Goal: Connect with others: Connect with others

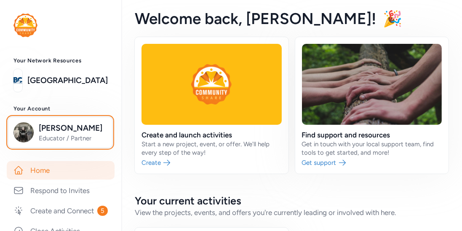
click at [60, 129] on span "[PERSON_NAME]" at bounding box center [73, 128] width 68 height 12
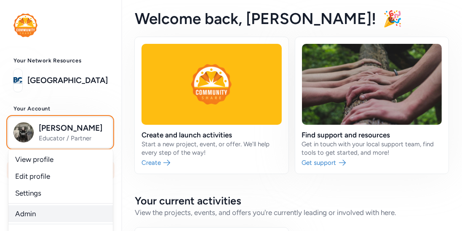
drag, startPoint x: 115, startPoint y: 172, endPoint x: 25, endPoint y: 219, distance: 100.8
click at [25, 147] on div "Lee Barger Educator / Partner View profile Edit profile Settings Admin Logout" at bounding box center [60, 132] width 104 height 30
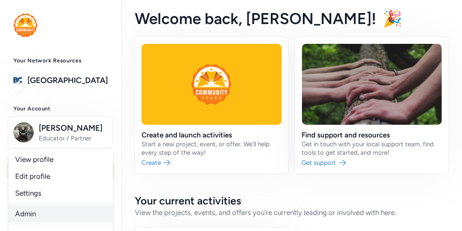
click at [25, 219] on link "Admin" at bounding box center [60, 213] width 104 height 17
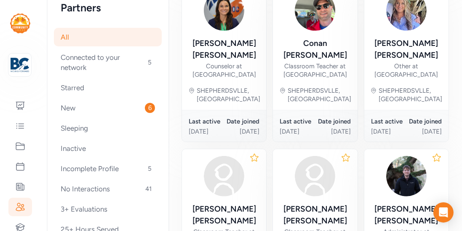
scroll to position [581, 0]
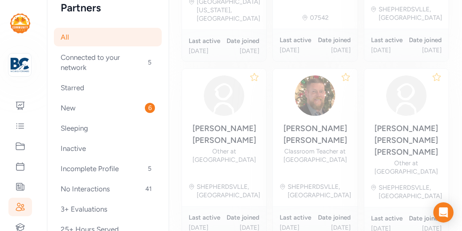
scroll to position [172, 0]
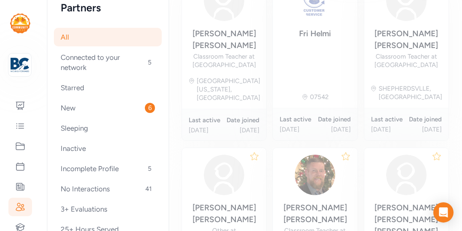
click at [377, 202] on div "[PERSON_NAME] Other at [GEOGRAPHIC_DATA]" at bounding box center [406, 229] width 71 height 54
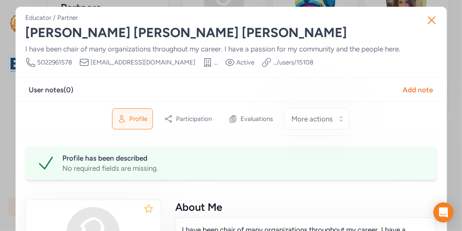
scroll to position [115, 0]
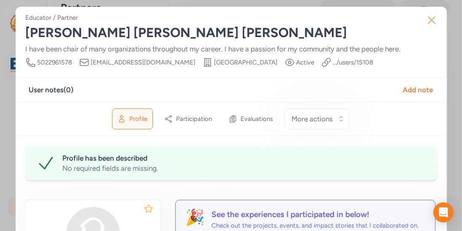
click at [436, 23] on icon "button" at bounding box center [431, 19] width 13 height 13
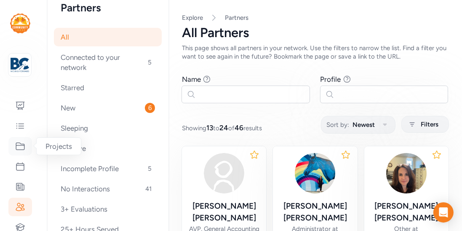
click at [23, 147] on icon at bounding box center [20, 146] width 10 height 10
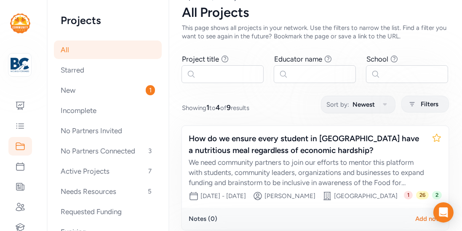
scroll to position [19, 0]
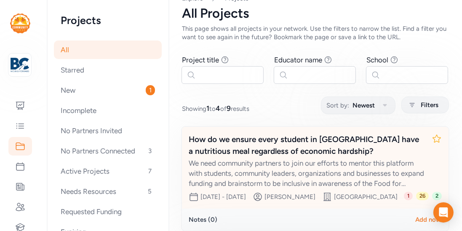
click at [278, 149] on div "How do we ensure every student in [GEOGRAPHIC_DATA] have a nutritious meal rega…" at bounding box center [307, 146] width 236 height 24
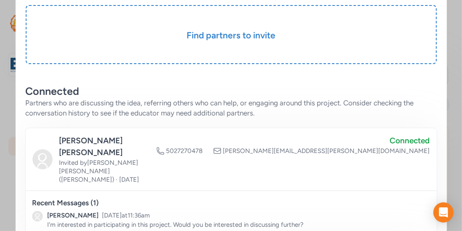
scroll to position [163, 0]
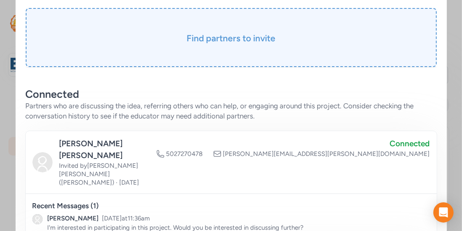
click at [251, 53] on div "Find partners to invite" at bounding box center [231, 37] width 411 height 59
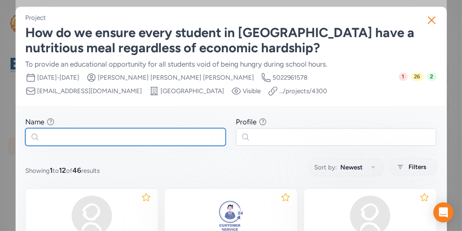
click at [137, 137] on input "text" at bounding box center [125, 137] width 201 height 18
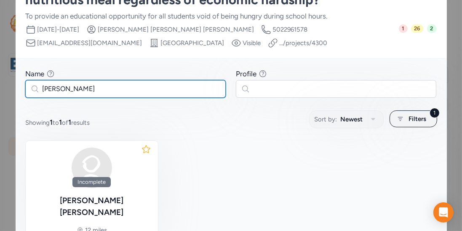
scroll to position [48, 0]
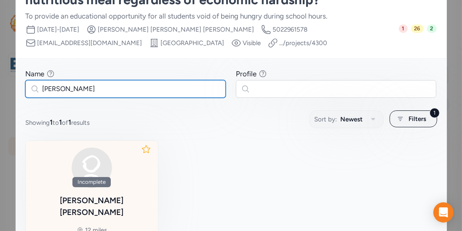
type input "[PERSON_NAME]"
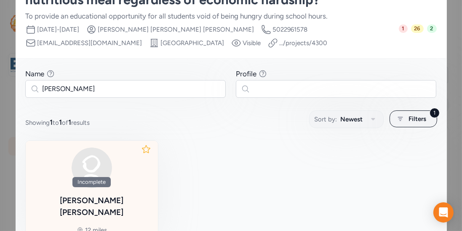
click at [114, 195] on div "[PERSON_NAME]" at bounding box center [91, 207] width 119 height 24
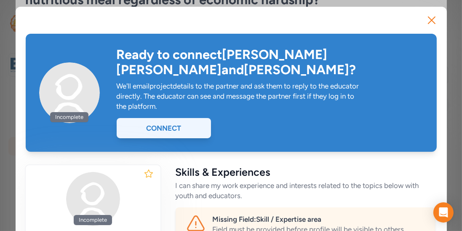
click at [177, 118] on div "Connect" at bounding box center [164, 128] width 94 height 20
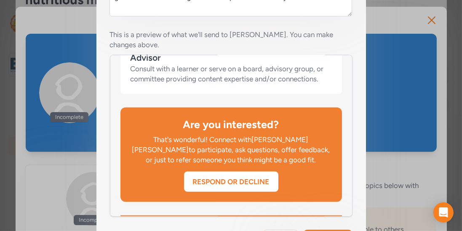
scroll to position [284, 0]
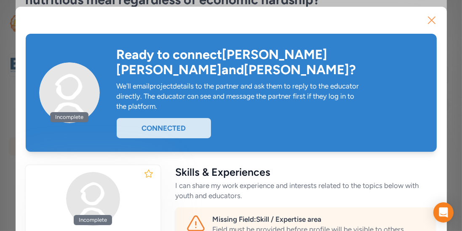
click at [435, 23] on icon "button" at bounding box center [431, 19] width 13 height 13
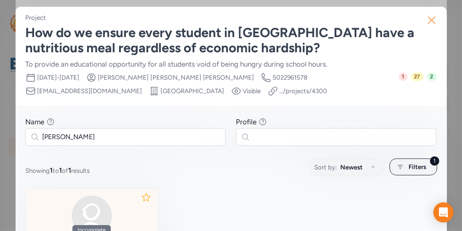
click at [427, 24] on icon "button" at bounding box center [431, 19] width 13 height 13
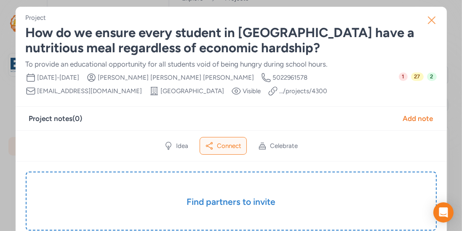
click at [434, 19] on icon "button" at bounding box center [431, 19] width 13 height 13
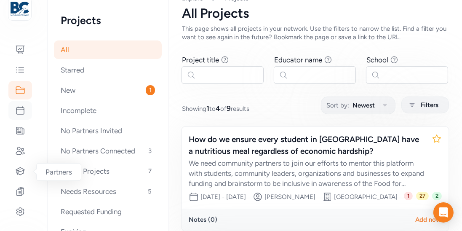
scroll to position [56, 0]
click at [20, 171] on icon at bounding box center [20, 170] width 9 height 7
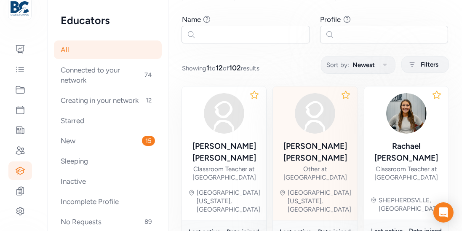
scroll to position [112, 0]
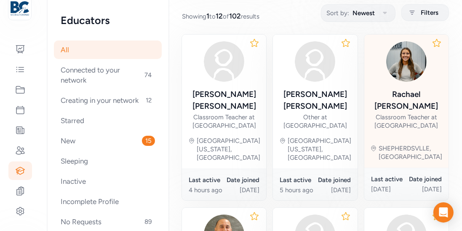
click at [405, 88] on div "[PERSON_NAME]" at bounding box center [406, 100] width 71 height 24
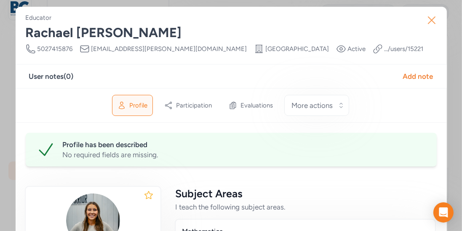
click at [437, 21] on icon "button" at bounding box center [431, 19] width 13 height 13
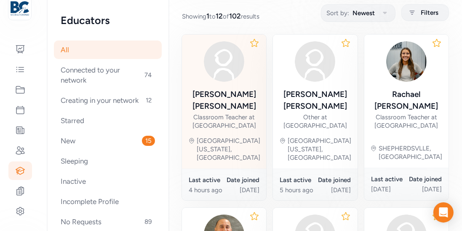
click at [229, 113] on div "Classroom Teacher at [GEOGRAPHIC_DATA]" at bounding box center [224, 121] width 71 height 17
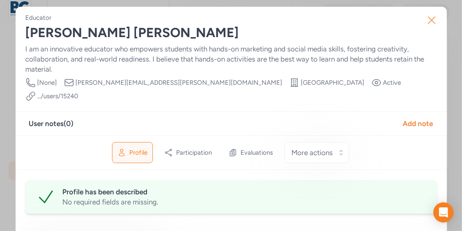
click at [427, 22] on icon "button" at bounding box center [431, 19] width 13 height 13
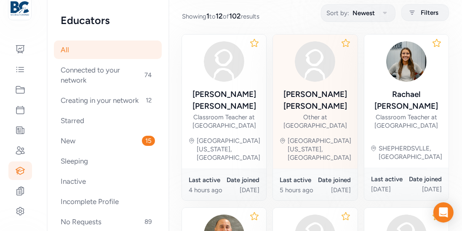
click at [327, 97] on div "[PERSON_NAME]" at bounding box center [315, 100] width 71 height 24
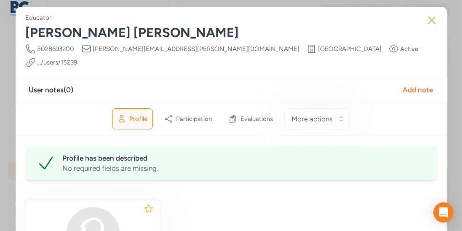
click at [431, 27] on button "Close" at bounding box center [431, 20] width 27 height 27
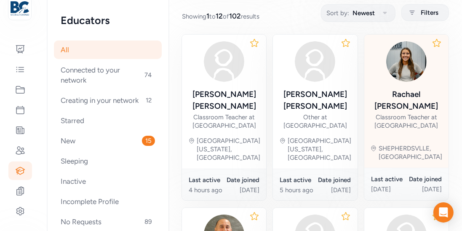
click at [412, 98] on div "[PERSON_NAME]" at bounding box center [406, 100] width 71 height 24
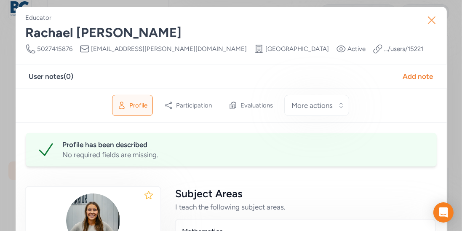
click at [435, 25] on icon "button" at bounding box center [431, 19] width 13 height 13
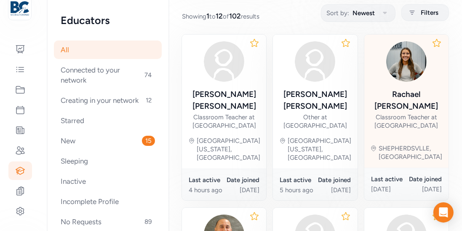
click at [401, 113] on div "Classroom Teacher at [GEOGRAPHIC_DATA]" at bounding box center [406, 121] width 71 height 17
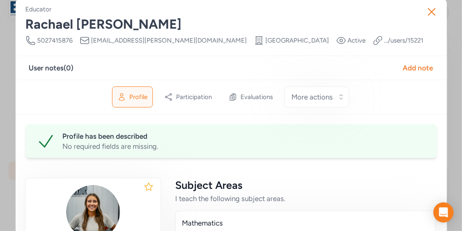
scroll to position [11, 0]
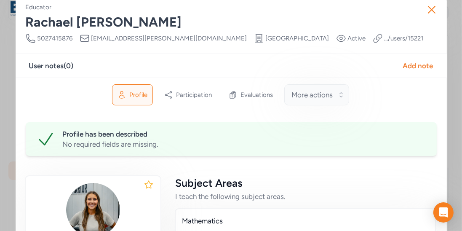
click at [337, 91] on button "More actions" at bounding box center [316, 94] width 65 height 21
click at [370, 91] on div "Profile Participation Evaluations More actions Make profile inactive" at bounding box center [231, 95] width 431 height 35
click at [343, 98] on button "More actions" at bounding box center [316, 94] width 65 height 21
click at [363, 99] on div "Profile Participation Evaluations More actions Make profile inactive" at bounding box center [231, 95] width 431 height 35
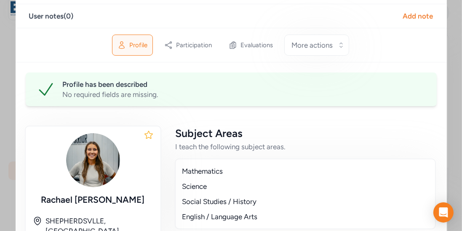
scroll to position [62, 0]
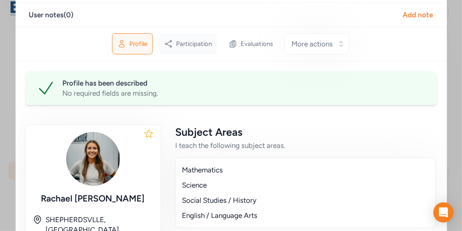
click at [204, 46] on span "Participation" at bounding box center [194, 44] width 36 height 8
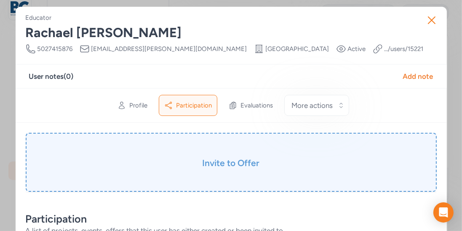
click at [225, 163] on h3 "Invite to Offer" at bounding box center [231, 163] width 369 height 12
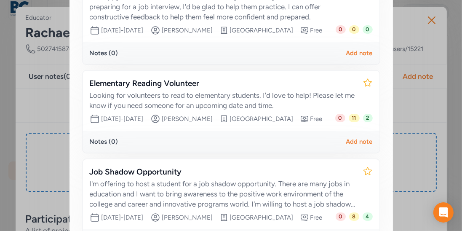
scroll to position [365, 0]
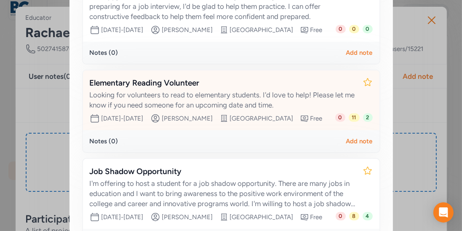
click at [218, 110] on div "Looking for volunteers to read to elementary students. I'd love to help! Please…" at bounding box center [223, 100] width 266 height 20
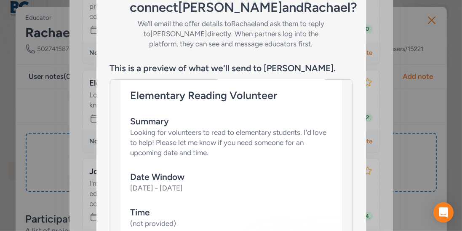
scroll to position [426, 0]
click at [310, 85] on div "Elementary Reading Volunteer Summary Looking for volunteers to read to elementa…" at bounding box center [231, 203] width 222 height 249
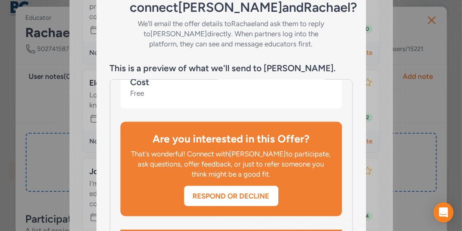
scroll to position [170, 0]
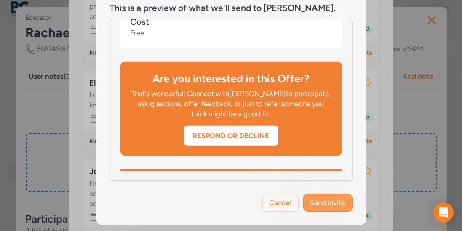
click at [317, 194] on button "Send invite" at bounding box center [327, 203] width 49 height 18
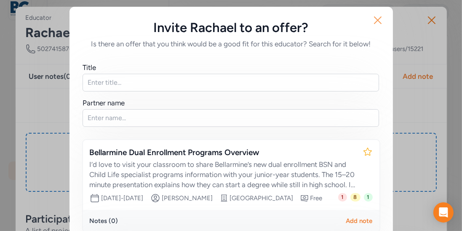
click at [375, 27] on icon "button" at bounding box center [377, 19] width 13 height 13
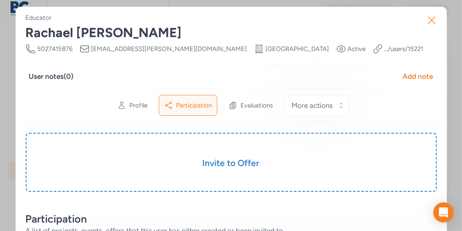
click at [429, 28] on button "Close" at bounding box center [431, 20] width 27 height 27
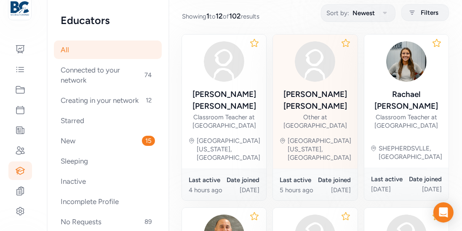
click at [322, 99] on div "[PERSON_NAME]" at bounding box center [315, 100] width 71 height 24
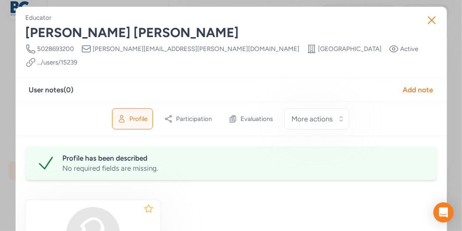
click at [217, 111] on div "Profile Participation Evaluations More actions" at bounding box center [230, 119] width 237 height 20
click at [204, 115] on span "Participation" at bounding box center [194, 119] width 36 height 8
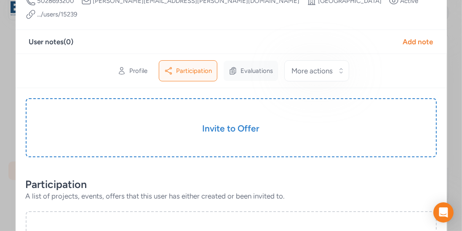
scroll to position [50, 0]
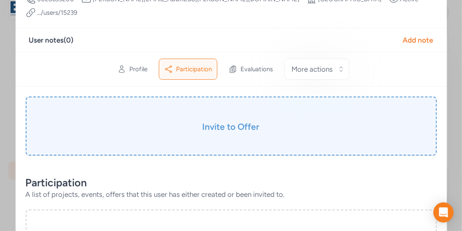
click at [229, 121] on h3 "Invite to Offer" at bounding box center [231, 127] width 369 height 12
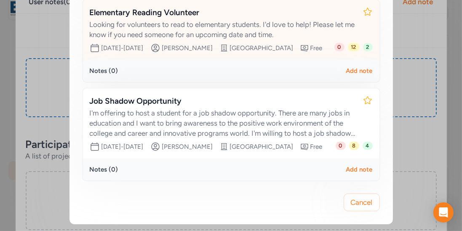
scroll to position [468, 0]
click at [249, 39] on div "Looking for volunteers to read to elementary students. I'd love to help! Please…" at bounding box center [223, 29] width 266 height 20
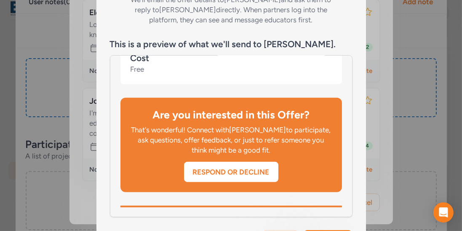
scroll to position [170, 0]
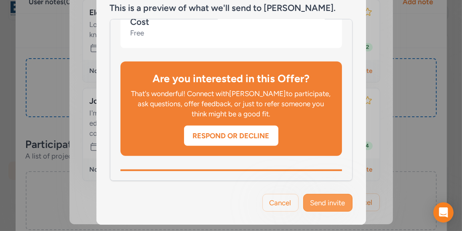
click at [318, 195] on button "Send invite" at bounding box center [327, 203] width 49 height 18
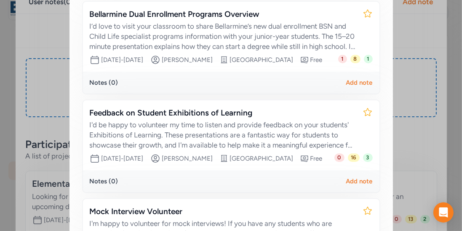
scroll to position [138, 0]
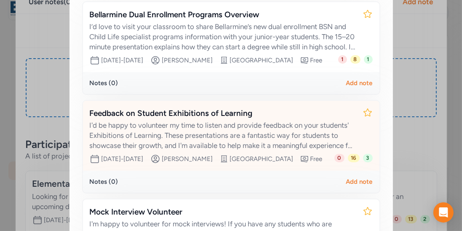
click at [312, 143] on div "I'd be happy to volunteer my time to listen and provide feedback on your studen…" at bounding box center [223, 135] width 266 height 30
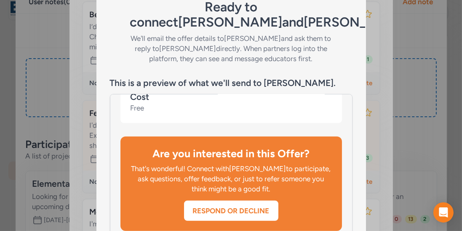
scroll to position [170, 0]
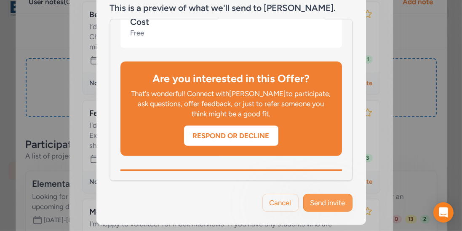
click at [321, 198] on span "Send invite" at bounding box center [327, 203] width 35 height 10
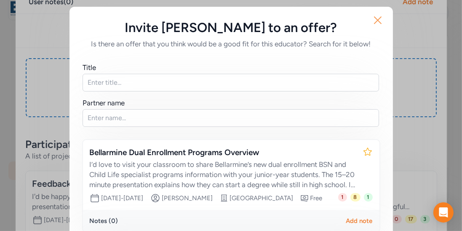
click at [376, 26] on icon "button" at bounding box center [377, 19] width 13 height 13
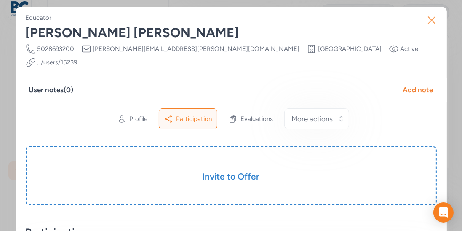
click at [436, 19] on icon "button" at bounding box center [431, 19] width 13 height 13
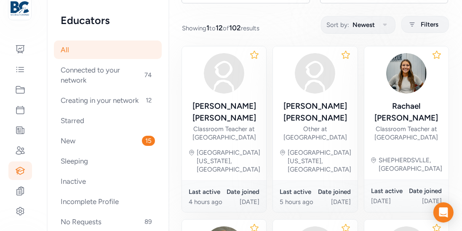
scroll to position [99, 0]
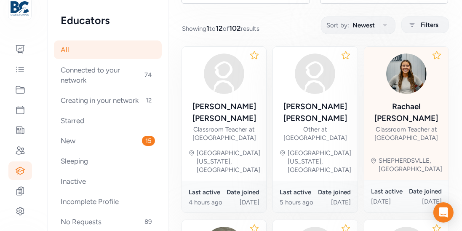
click at [403, 94] on div "[PERSON_NAME] Classroom Teacher at [GEOGRAPHIC_DATA]" at bounding box center [406, 97] width 71 height 88
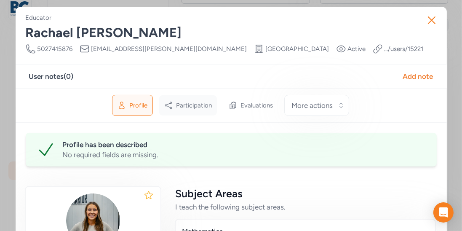
click at [207, 111] on div "Participation" at bounding box center [188, 105] width 58 height 20
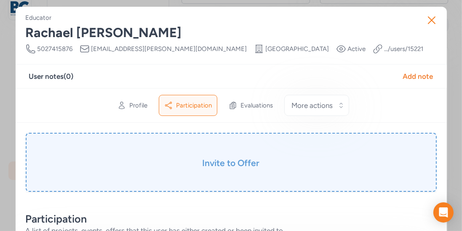
click at [233, 152] on div "Invite to Offer" at bounding box center [231, 162] width 411 height 59
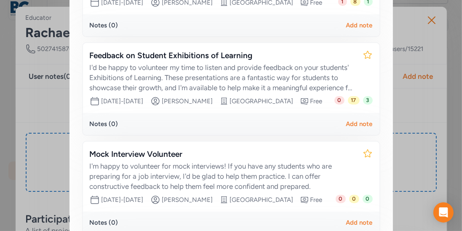
scroll to position [192, 0]
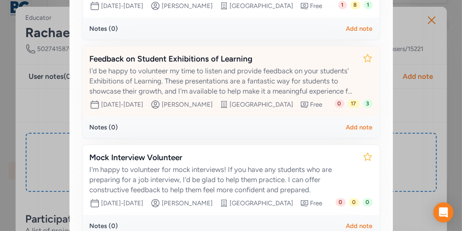
click at [266, 96] on div "I'd be happy to volunteer my time to listen and provide feedback on your studen…" at bounding box center [223, 81] width 266 height 30
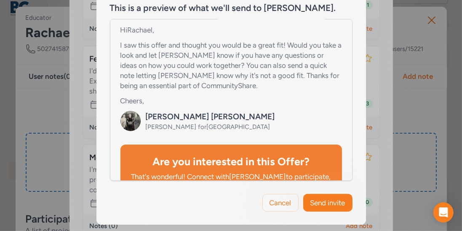
scroll to position [112, 0]
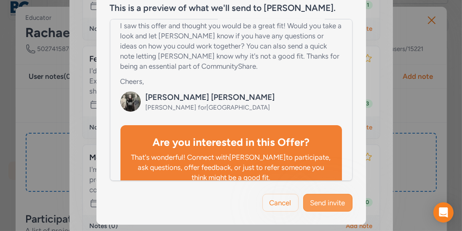
click at [332, 204] on span "Send invite" at bounding box center [327, 203] width 35 height 10
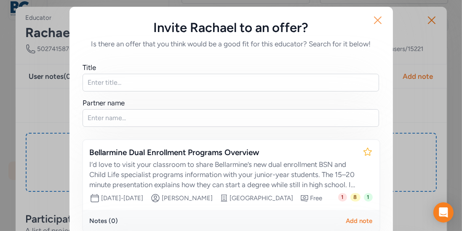
click at [380, 24] on icon "button" at bounding box center [377, 19] width 13 height 13
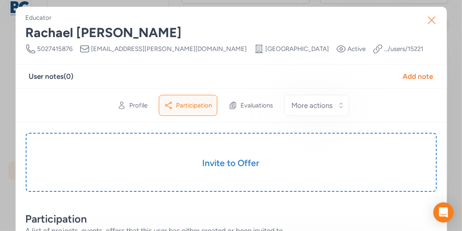
click at [433, 18] on icon "button" at bounding box center [431, 20] width 7 height 7
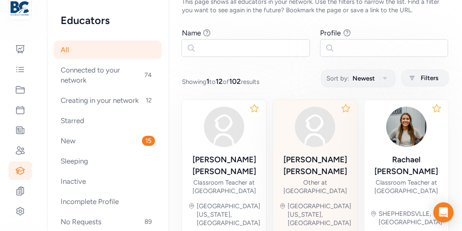
scroll to position [56, 0]
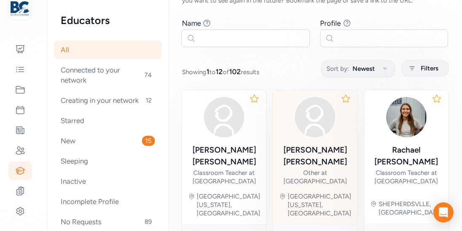
click at [315, 152] on div "[PERSON_NAME]" at bounding box center [315, 156] width 71 height 24
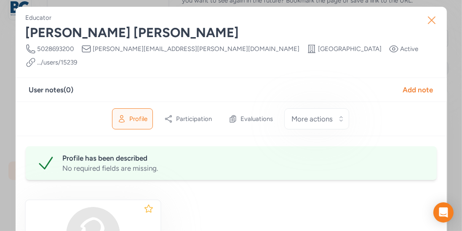
click at [429, 21] on icon "button" at bounding box center [431, 19] width 13 height 13
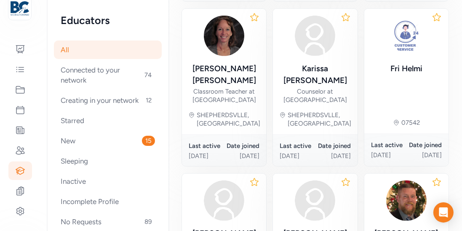
scroll to position [484, 0]
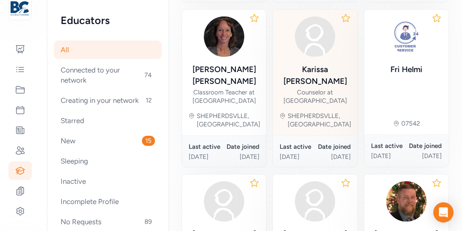
click at [330, 112] on div "SHEPHERDSVLLE, [GEOGRAPHIC_DATA]" at bounding box center [320, 120] width 64 height 17
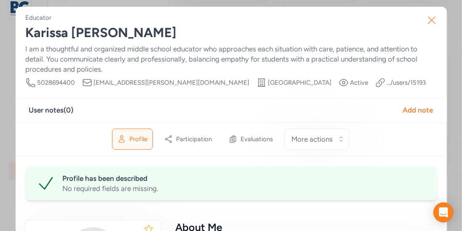
click at [430, 17] on icon "button" at bounding box center [431, 19] width 13 height 13
